Goal: Communication & Community: Answer question/provide support

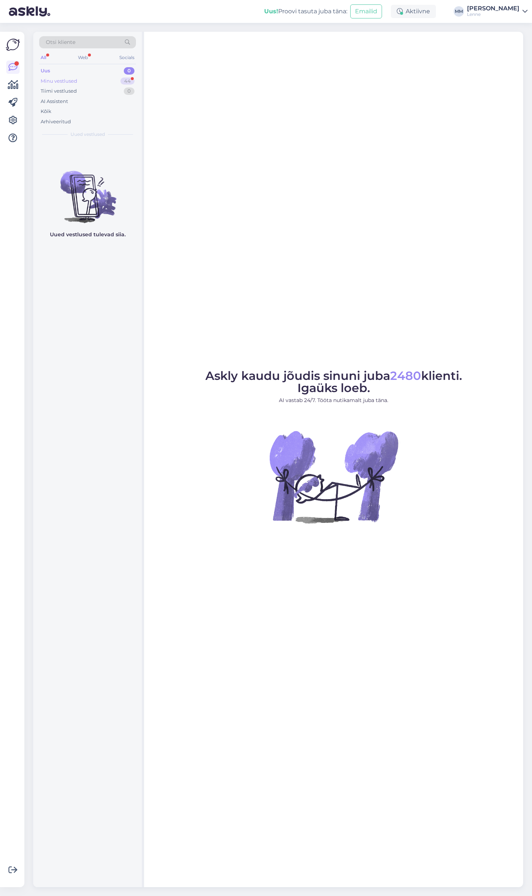
click at [89, 78] on div "Minu vestlused 44" at bounding box center [87, 81] width 97 height 10
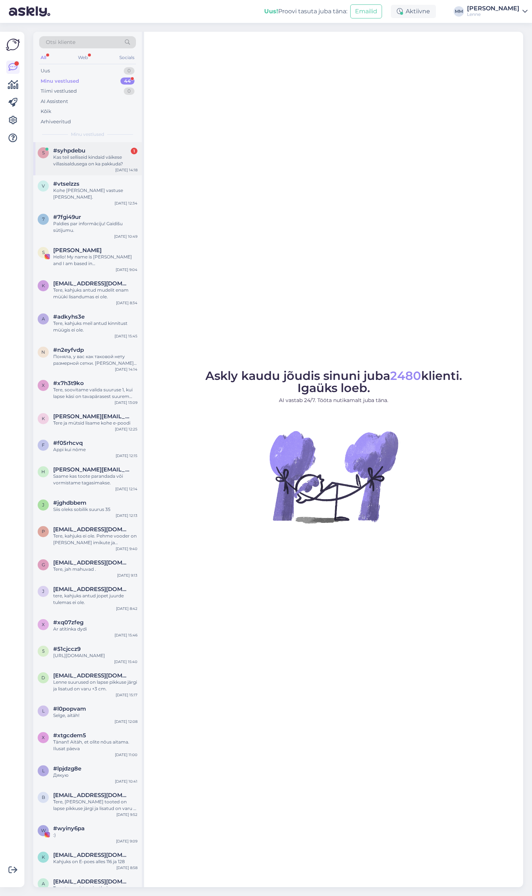
click at [103, 163] on div "Kas teil selliseid kindaid väikese villasisaldusega on ka pakkuda?" at bounding box center [95, 160] width 84 height 13
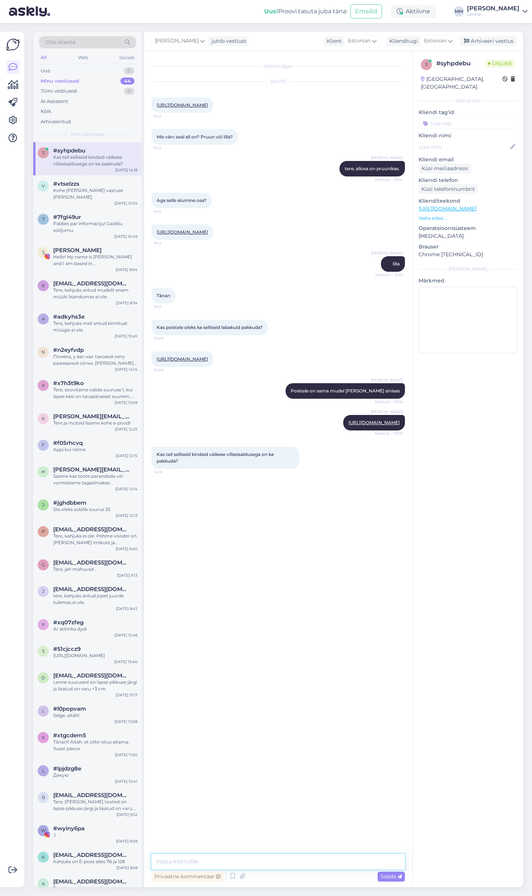
click at [191, 860] on textarea at bounding box center [277, 862] width 253 height 16
paste textarea "https://lenne.ee/mudel/23344-229/"
type textarea "Sellised on olemas: https://lenne.ee/mudel/23344-229/"
click at [266, 863] on textarea at bounding box center [277, 862] width 253 height 16
click at [321, 862] on textarea "Ja on olemas ilma voodrita labakud aga need on akrüüli koostisega vaid:" at bounding box center [277, 862] width 253 height 16
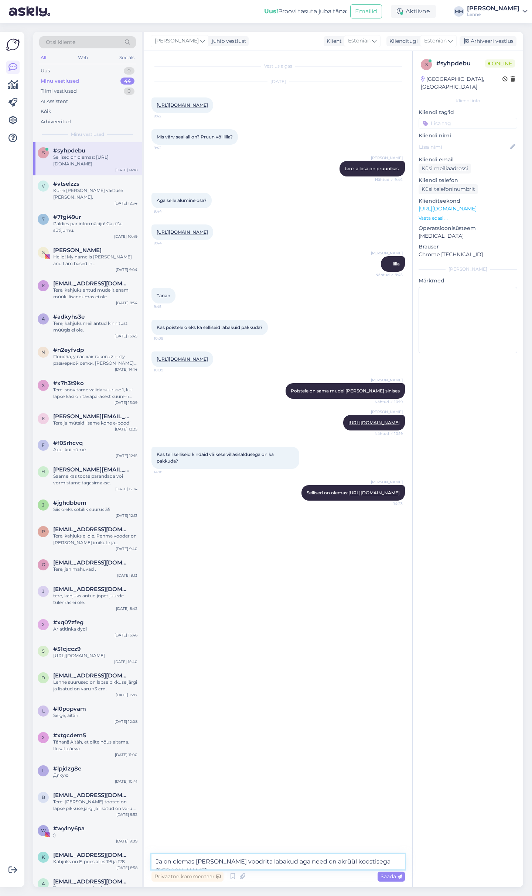
click at [383, 864] on textarea "Ja on olemas ilma voodrita labakud aga need on akrüül koostisega vaid:" at bounding box center [277, 862] width 253 height 16
paste textarea "https://lenne.ee/mudel/22344b-229/"
type textarea "Ja on olemas ilma voodrita labakud aga need on akrüül koostisega vaid: https://…"
click at [392, 876] on span "Saada" at bounding box center [390, 876] width 21 height 7
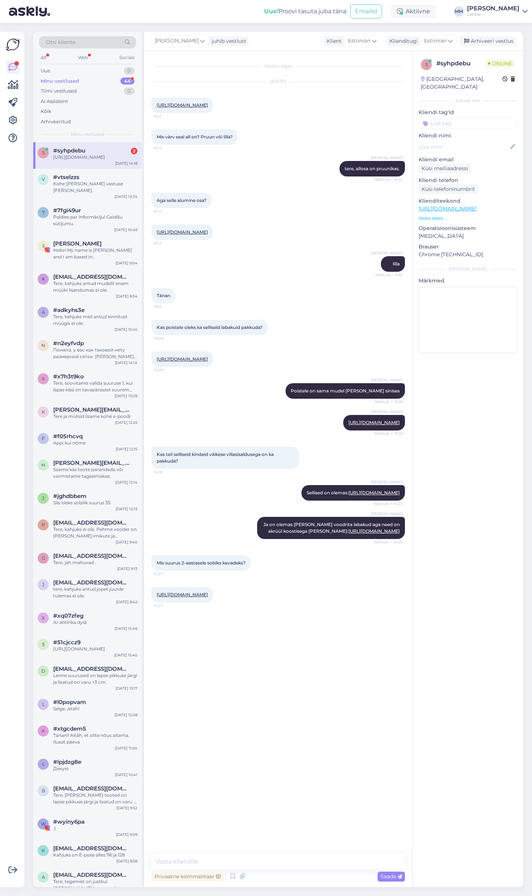
click at [208, 595] on link "https://lenne.ee/mudel/23295a-042/?attribute_pa_suurus=2" at bounding box center [182, 595] width 51 height 6
click at [208, 594] on link "https://lenne.ee/mudel/23295a-042/?attribute_pa_suurus=2" at bounding box center [182, 595] width 51 height 6
click at [208, 595] on link "https://lenne.ee/mudel/23295a-042/?attribute_pa_suurus=2" at bounding box center [182, 595] width 51 height 6
click at [268, 865] on textarea at bounding box center [277, 862] width 253 height 16
paste textarea "Suurused: 1 (1 -2 aasta) 2 (3-4 aastat)"
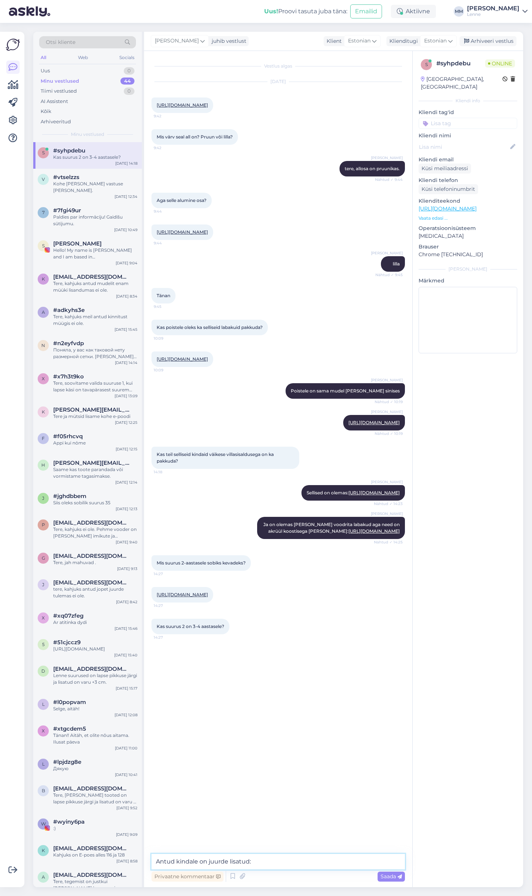
type textarea "Antud kindale on juurde lisatud: Suurused: 1 (1 -2 aasta) 2 (3-4 aastat)"
type textarea "kui tootel pole juures infot siis vastab suurus 2 vanusele 2 aastat."
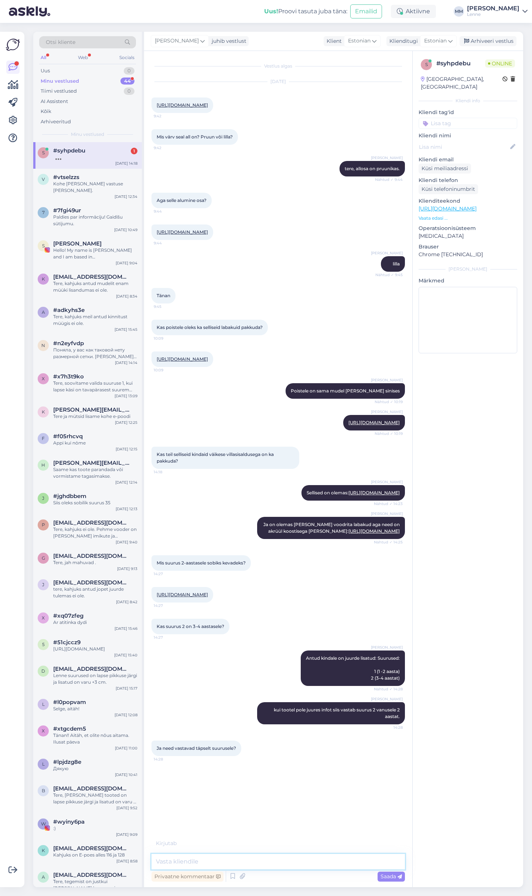
click at [229, 858] on textarea at bounding box center [277, 862] width 253 height 16
click at [311, 865] on textarea at bounding box center [277, 862] width 253 height 16
type textarea "antud kinnastel võib jääda poidla osa lihtsalt liiga pikaks kui valida suurem s…"
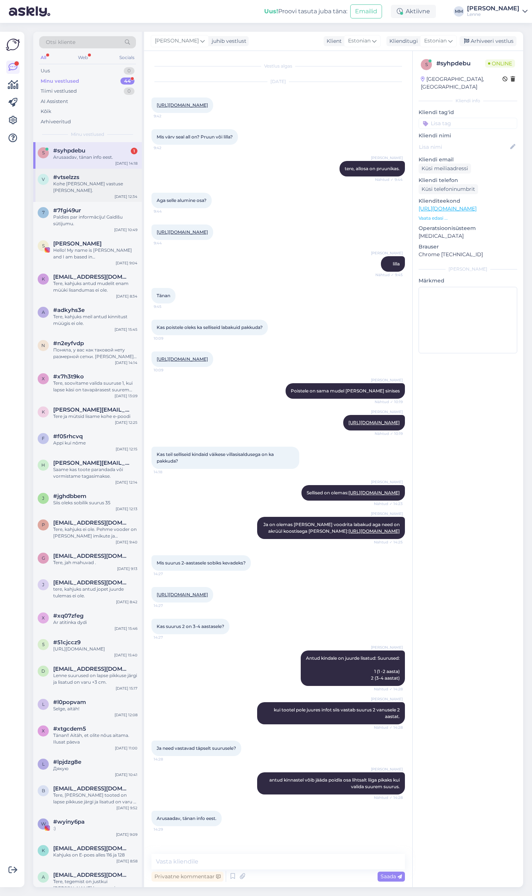
click at [99, 183] on div "Kohe kui saame vastuse anname teada." at bounding box center [95, 187] width 84 height 13
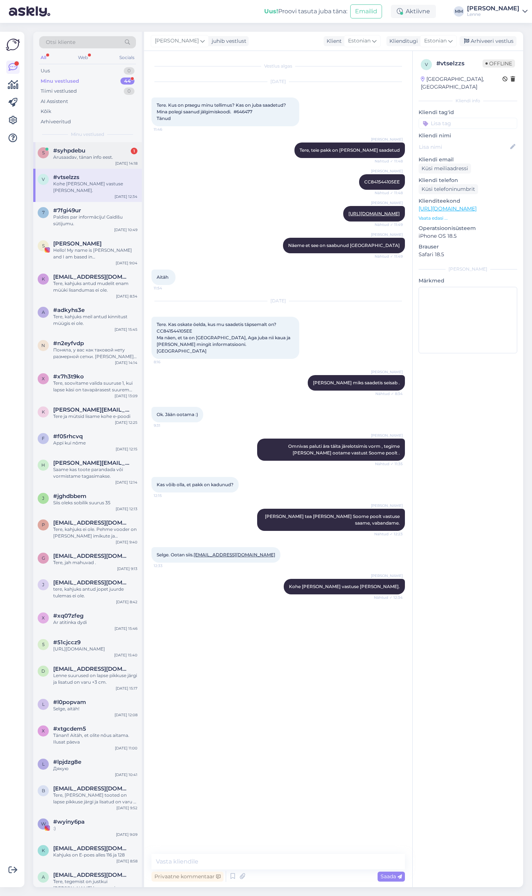
click at [96, 161] on div "s #syhpdebu 1 Arusaadav, tänan info eest. Sep 18 14:18" at bounding box center [87, 155] width 109 height 27
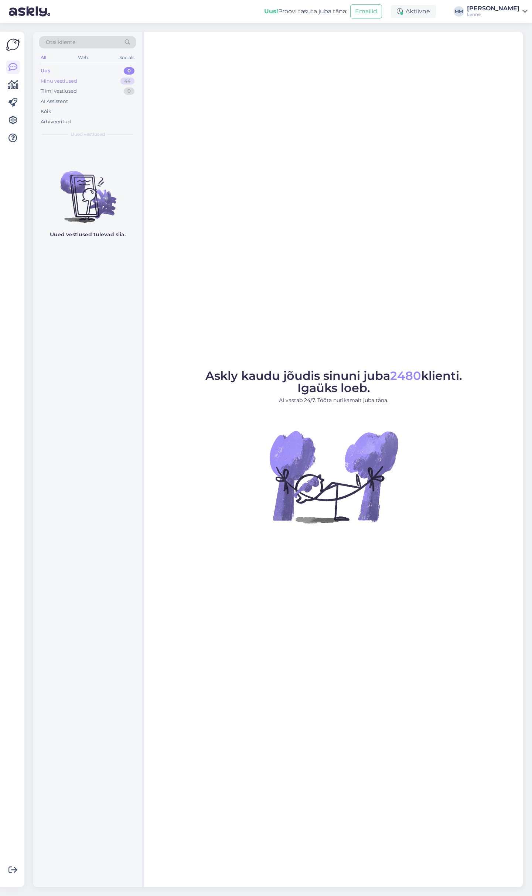
click at [102, 81] on div "Minu vestlused 44" at bounding box center [87, 81] width 97 height 10
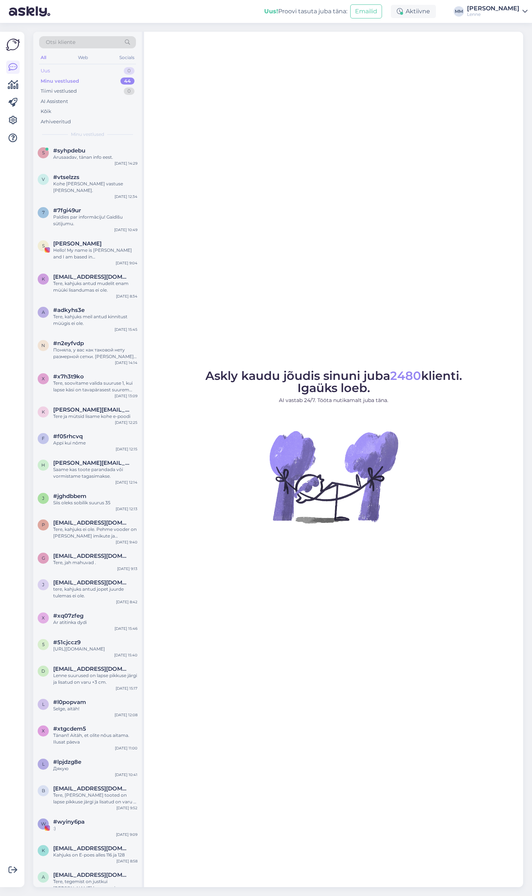
click at [99, 71] on div "Uus 0" at bounding box center [87, 71] width 97 height 10
